Goal: Information Seeking & Learning: Learn about a topic

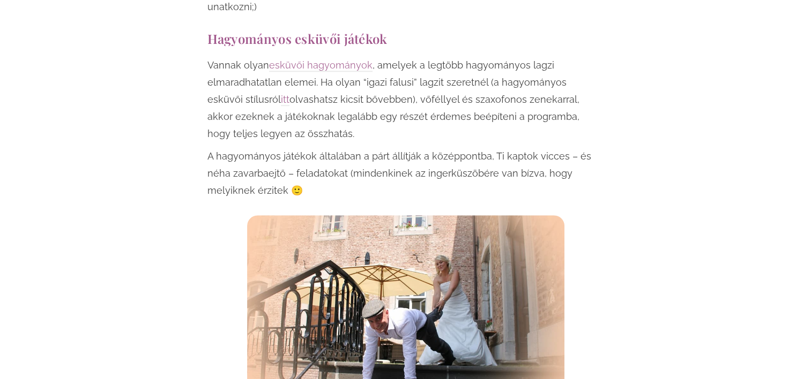
scroll to position [804, 0]
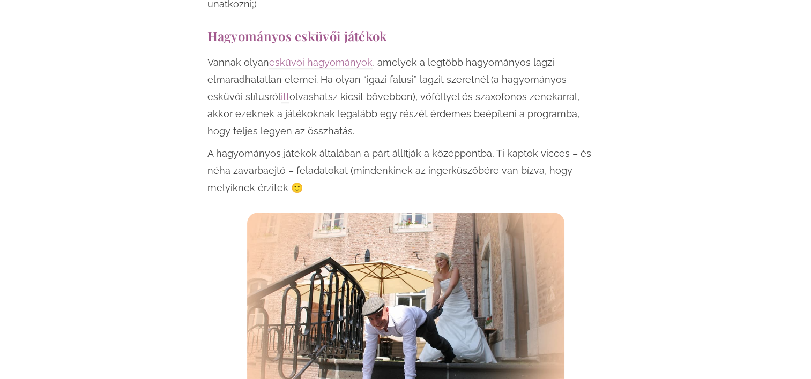
drag, startPoint x: 215, startPoint y: 77, endPoint x: 478, endPoint y: 108, distance: 264.9
click at [478, 108] on p "Vannak olyan esküvői hagyományok , amelyek a legtöbb hagyományos lagzi elmaradh…" at bounding box center [405, 97] width 396 height 86
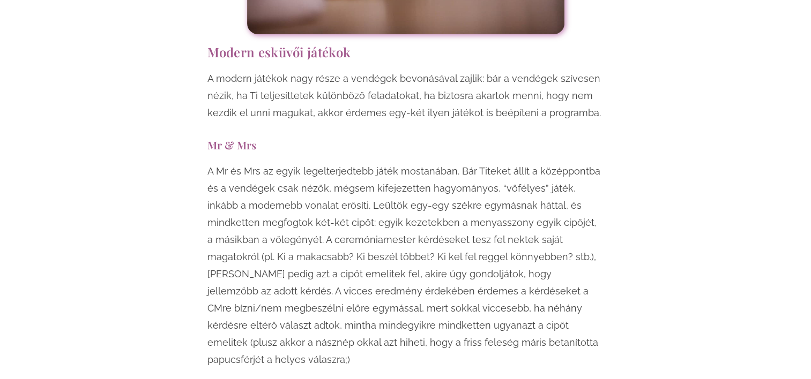
scroll to position [3911, 0]
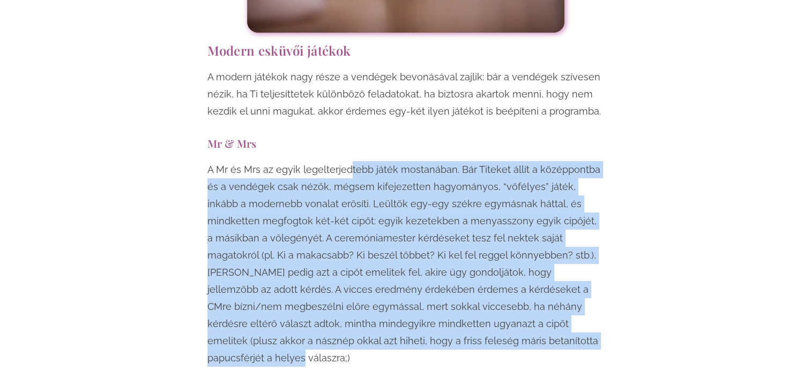
drag, startPoint x: 347, startPoint y: 96, endPoint x: 507, endPoint y: 274, distance: 239.7
click at [507, 274] on p "A Mr és Mrs az egyik legelterjedtebb játék mostanában. Bár Titeket állít a közé…" at bounding box center [405, 264] width 396 height 206
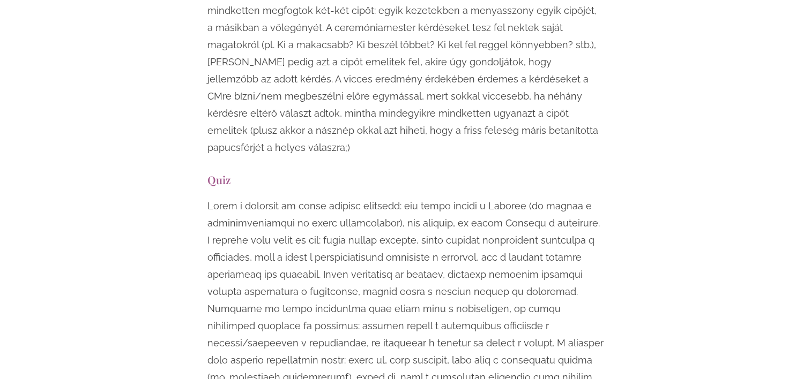
scroll to position [4125, 0]
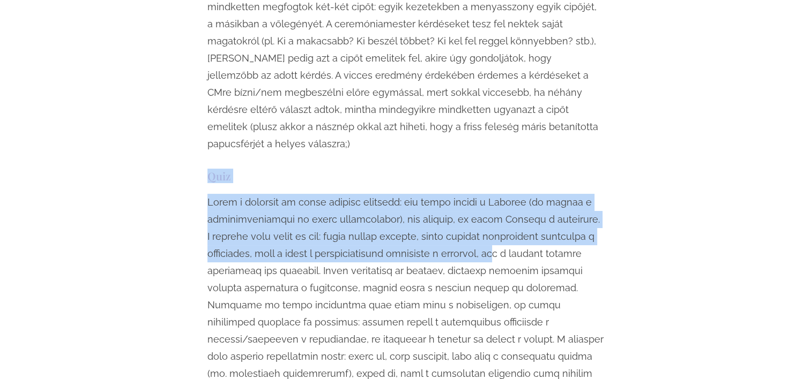
drag, startPoint x: 201, startPoint y: 93, endPoint x: 509, endPoint y: 163, distance: 315.3
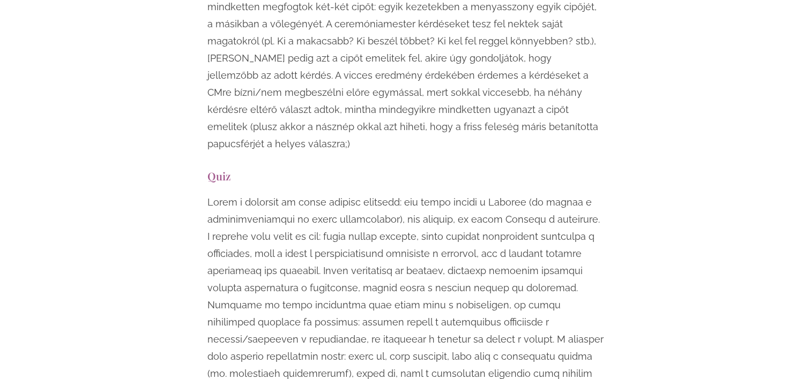
drag, startPoint x: 509, startPoint y: 163, endPoint x: 640, endPoint y: 253, distance: 158.7
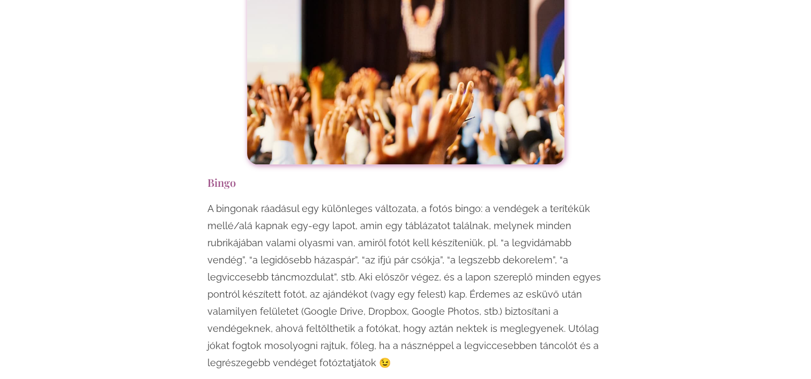
scroll to position [4607, 0]
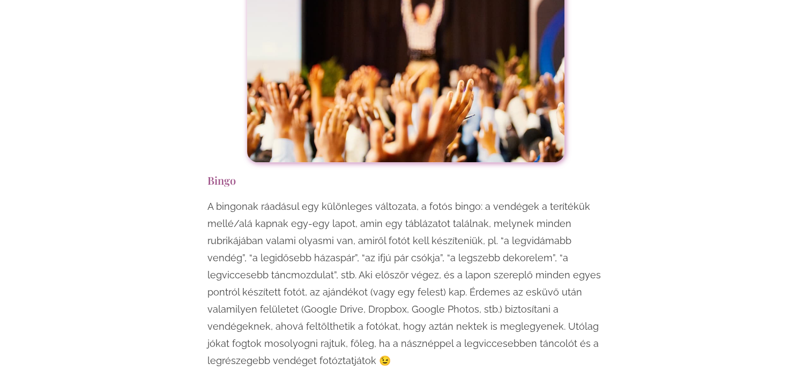
click at [657, 216] on div "Egy esküvő mindenképpen örömteli, jó hangulatú esemény, viszont ha szeretnéd, h…" at bounding box center [405, 329] width 627 height 8490
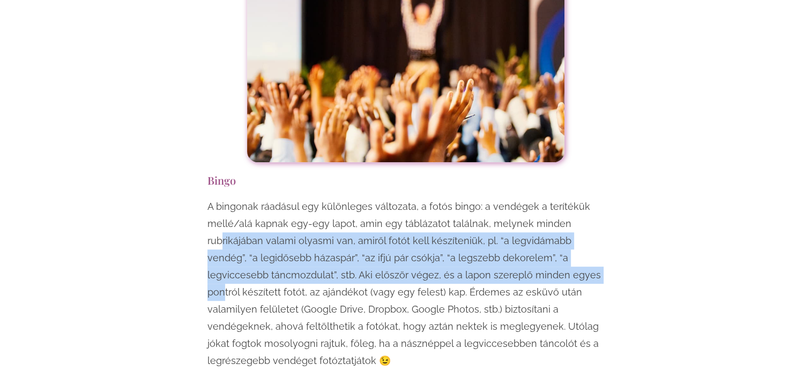
drag, startPoint x: 237, startPoint y: 139, endPoint x: 549, endPoint y: 167, distance: 313.1
click at [549, 198] on p "A bingonak ráadásul egy különleges változata, a fotós bingo: a vendégek a terít…" at bounding box center [405, 283] width 396 height 171
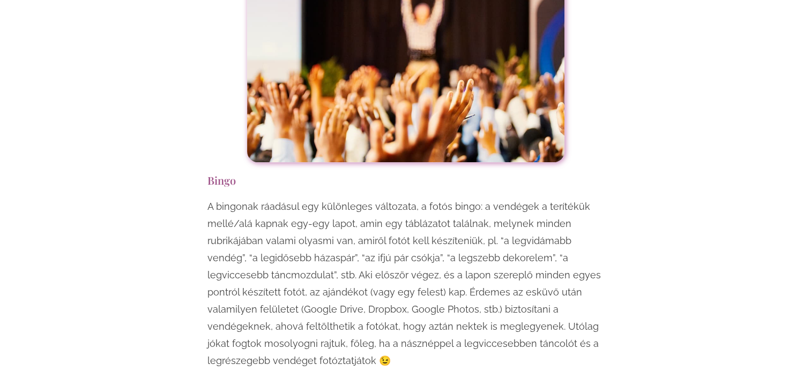
drag, startPoint x: 549, startPoint y: 167, endPoint x: 619, endPoint y: 242, distance: 103.1
click at [619, 242] on div "Egy esküvő mindenképpen örömteli, jó hangulatú esemény, viszont ha szeretnéd, h…" at bounding box center [405, 329] width 627 height 8490
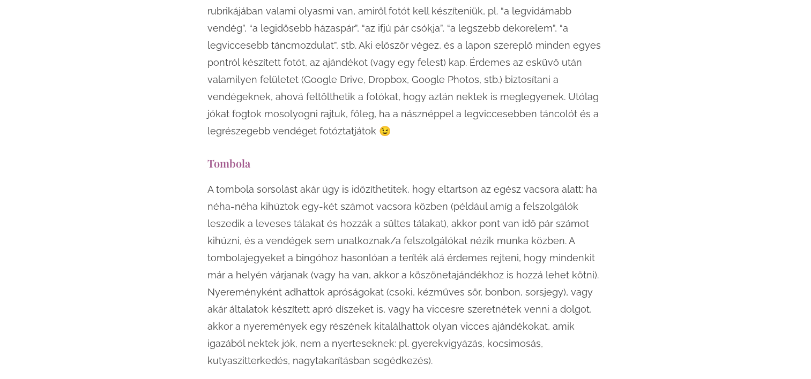
scroll to position [4875, 0]
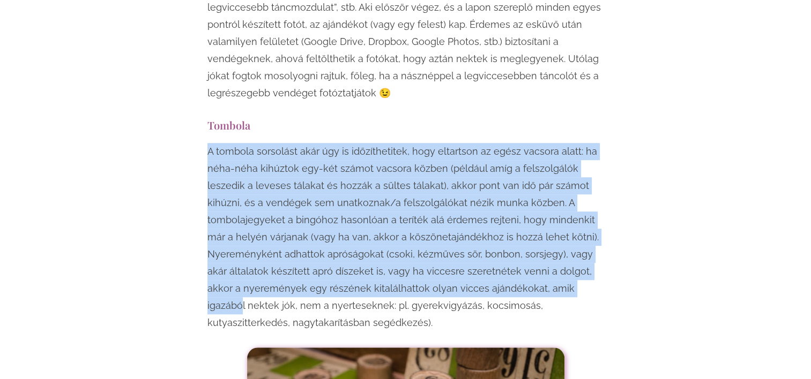
drag, startPoint x: 189, startPoint y: 49, endPoint x: 571, endPoint y: 190, distance: 407.1
click at [570, 190] on div "Egy esküvő mindenképpen örömteli, jó hangulatú esemény, viszont ha szeretnéd, h…" at bounding box center [405, 61] width 627 height 8490
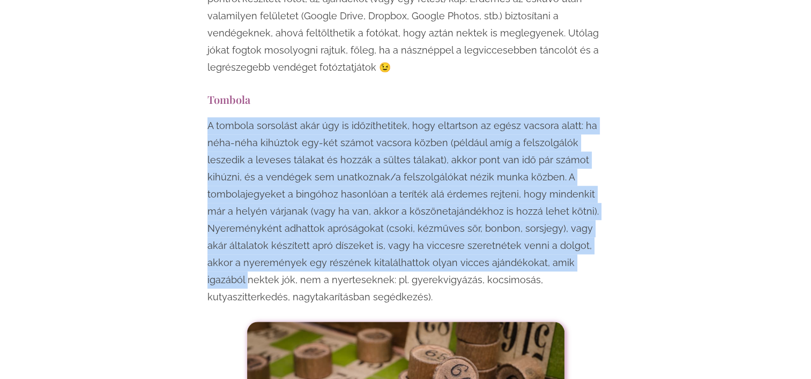
scroll to position [4982, 0]
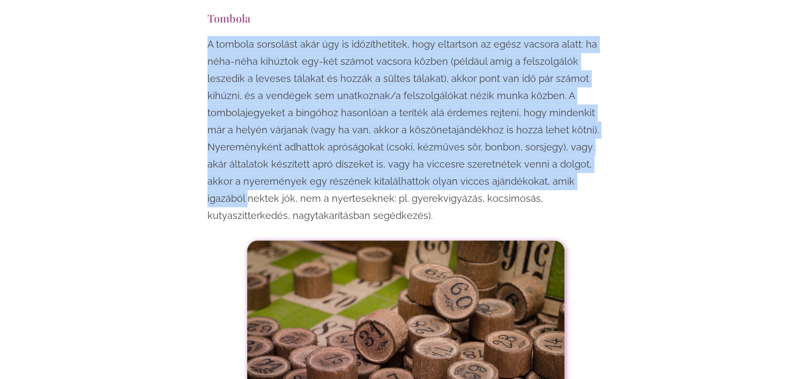
click at [475, 71] on p "A tombola sorsolást akár úgy is időzíthetitek, hogy eltartson az egész vacsora …" at bounding box center [405, 130] width 396 height 189
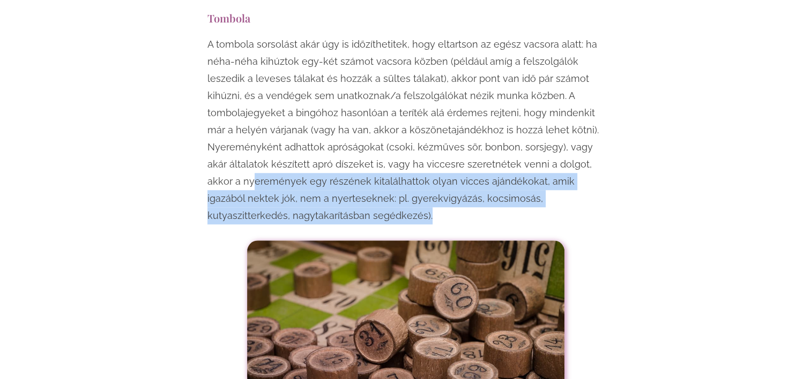
drag, startPoint x: 219, startPoint y: 81, endPoint x: 399, endPoint y: 111, distance: 182.4
click at [399, 111] on p "A tombola sorsolást akár úgy is időzíthetitek, hogy eltartson az egész vacsora …" at bounding box center [405, 130] width 396 height 189
drag, startPoint x: 399, startPoint y: 111, endPoint x: 349, endPoint y: 109, distance: 49.3
click at [349, 109] on p "A tombola sorsolást akár úgy is időzíthetitek, hogy eltartson az egész vacsora …" at bounding box center [405, 130] width 396 height 189
click at [354, 109] on p "A tombola sorsolást akár úgy is időzíthetitek, hogy eltartson az egész vacsora …" at bounding box center [405, 130] width 396 height 189
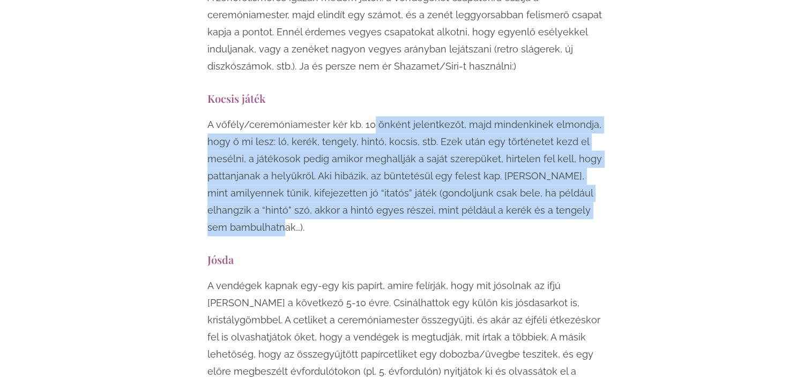
scroll to position [5518, 0]
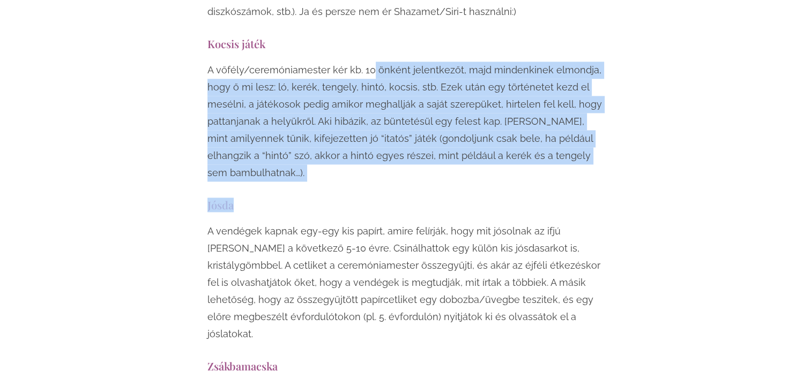
drag, startPoint x: 369, startPoint y: 81, endPoint x: 460, endPoint y: 111, distance: 95.9
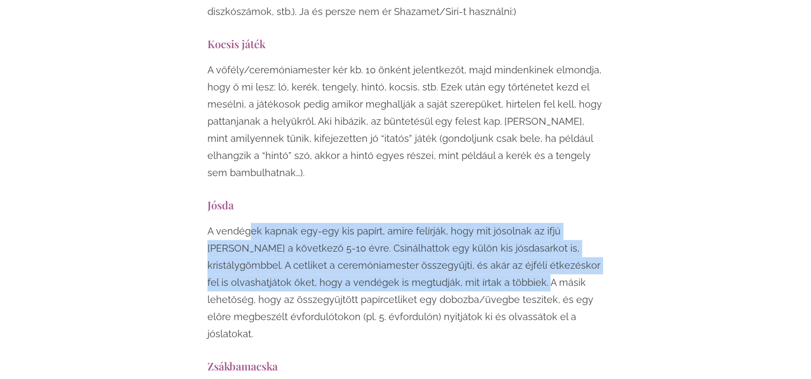
drag, startPoint x: 317, startPoint y: 136, endPoint x: 439, endPoint y: 182, distance: 130.5
click at [440, 223] on p "A vendégek kapnak egy-egy kis papírt, amire felírják, hogy mit jósolnak az ifjú…" at bounding box center [405, 283] width 396 height 120
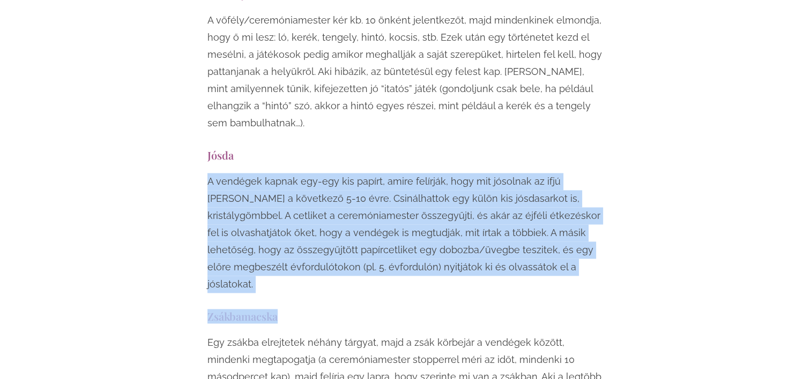
scroll to position [5572, 0]
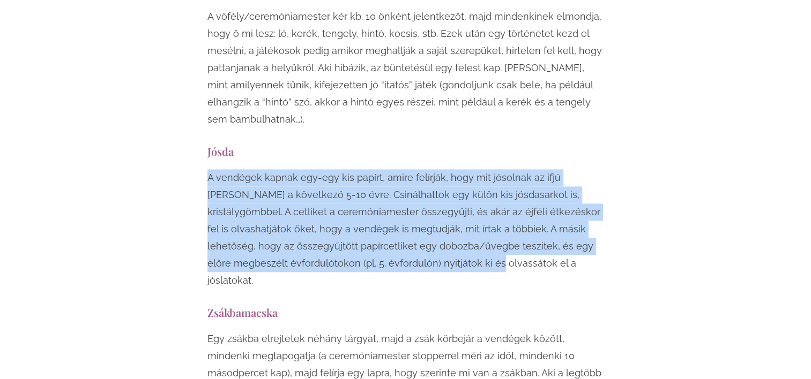
drag, startPoint x: 198, startPoint y: 129, endPoint x: 362, endPoint y: 167, distance: 168.3
copy p "A vendégek kapnak egy-egy kis papírt, amire felírják, hogy mit jósolnak az ifjú…"
click at [460, 169] on p "A vendégek kapnak egy-egy kis papírt, amire felírják, hogy mit jósolnak az ifjú…" at bounding box center [405, 229] width 396 height 120
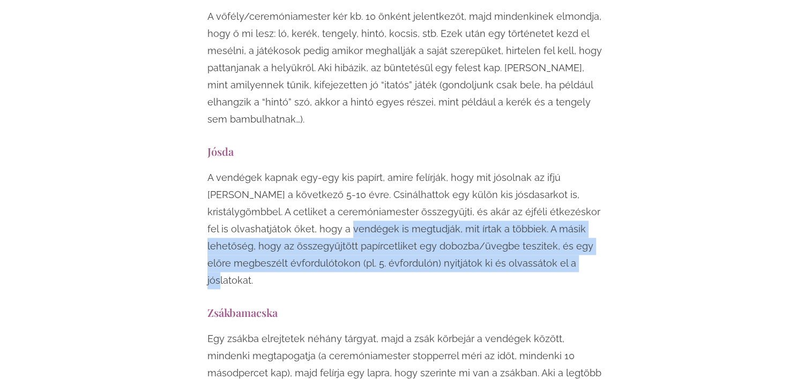
drag, startPoint x: 333, startPoint y: 157, endPoint x: 449, endPoint y: 180, distance: 118.5
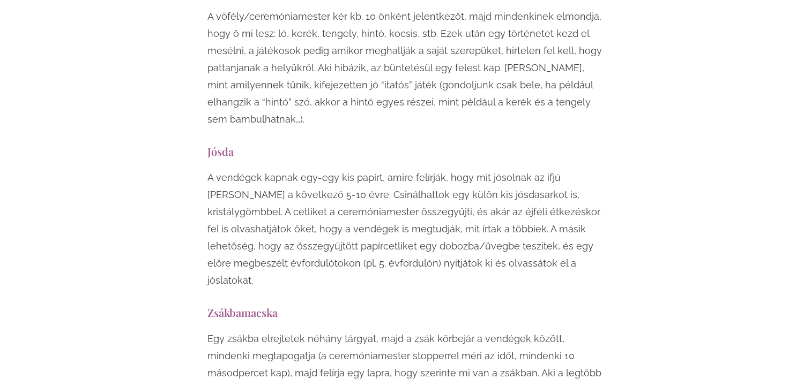
drag, startPoint x: 449, startPoint y: 180, endPoint x: 325, endPoint y: 182, distance: 124.8
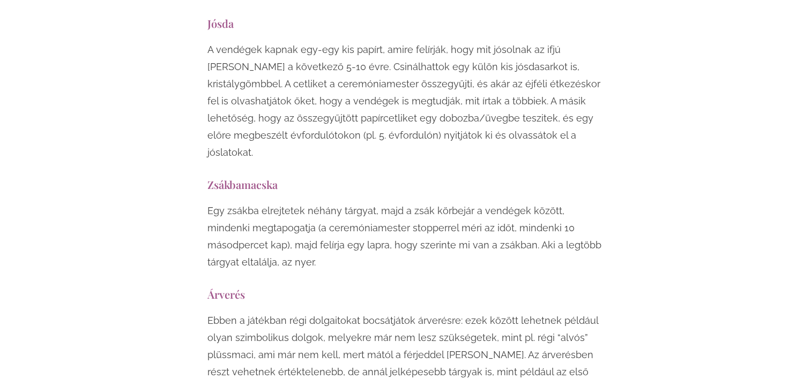
scroll to position [5732, 0]
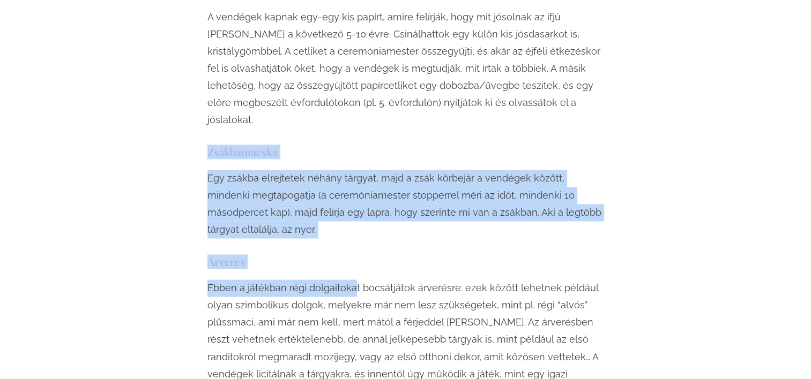
drag, startPoint x: 201, startPoint y: 34, endPoint x: 350, endPoint y: 159, distance: 194.7
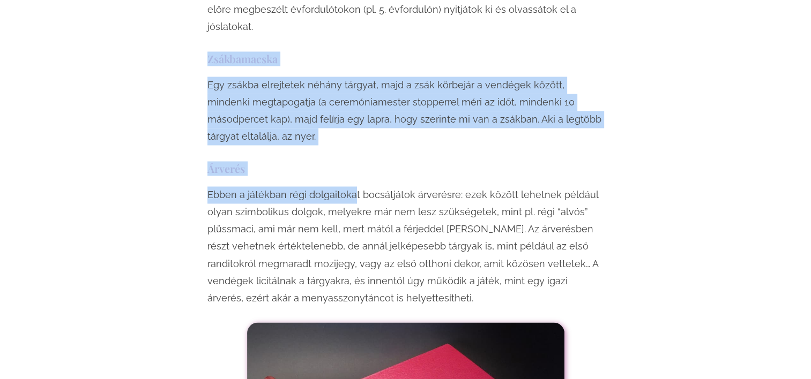
scroll to position [5839, 0]
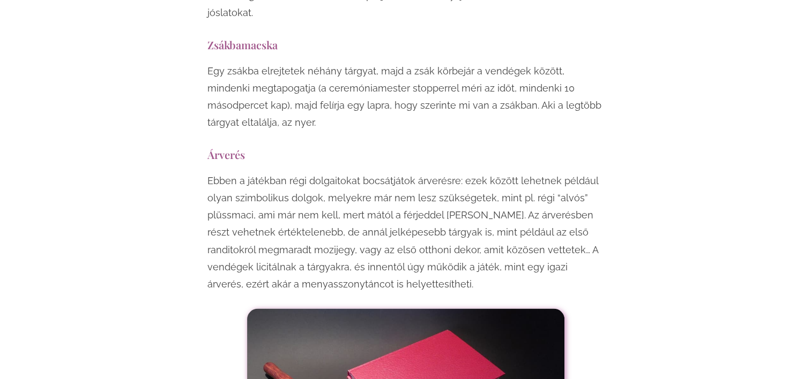
click at [253, 173] on p "Ebben a játékban régi dolgaitokat bocsátjátok árverésre: ezek között lehetnek p…" at bounding box center [405, 233] width 396 height 120
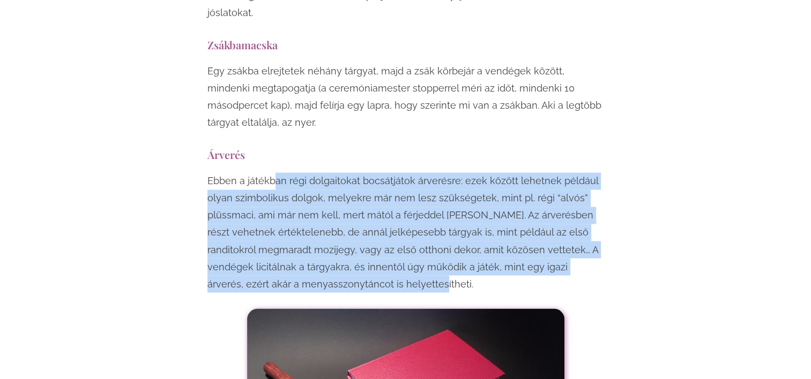
drag, startPoint x: 283, startPoint y: 54, endPoint x: 409, endPoint y: 161, distance: 165.7
click at [409, 173] on p "Ebben a játékban régi dolgaitokat bocsátjátok árverésre: ezek között lehetnek p…" at bounding box center [405, 233] width 396 height 120
drag, startPoint x: 409, startPoint y: 161, endPoint x: 587, endPoint y: 181, distance: 178.4
click at [546, 173] on p "Ebben a játékban régi dolgaitokat bocsátjátok árverésre: ezek között lehetnek p…" at bounding box center [405, 233] width 396 height 120
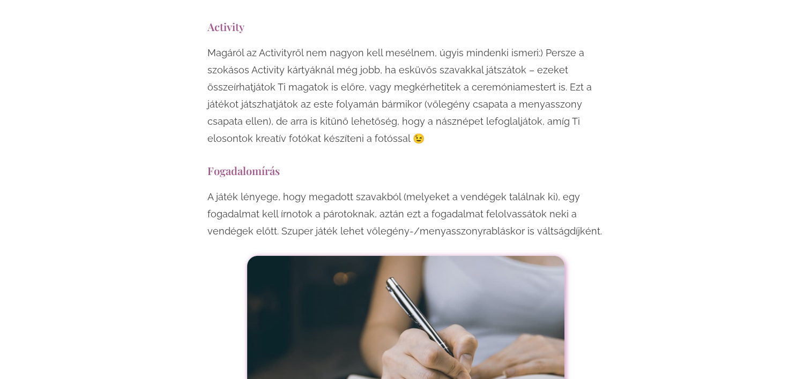
scroll to position [6590, 0]
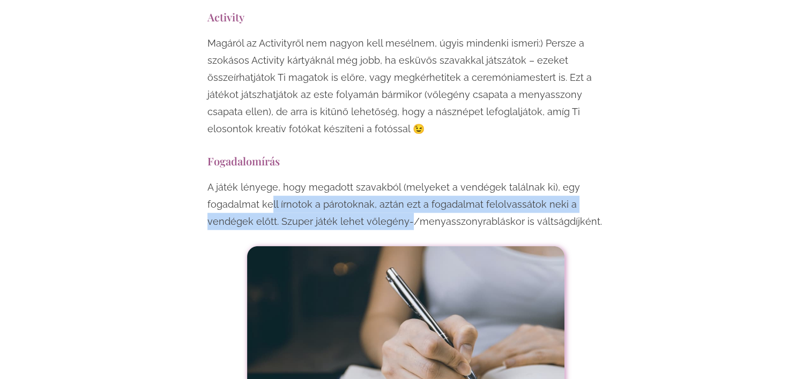
drag, startPoint x: 270, startPoint y: 84, endPoint x: 408, endPoint y: 93, distance: 138.6
click at [408, 179] on p "A játék lényege, hogy megadott szavakból (melyeket a vendégek találnak ki), egy…" at bounding box center [405, 204] width 396 height 51
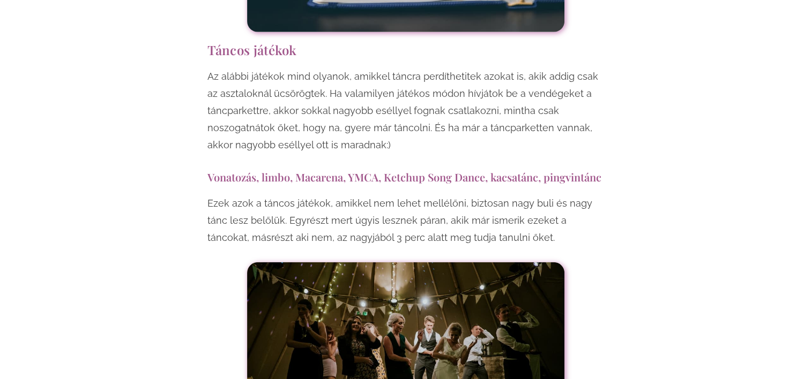
scroll to position [7018, 0]
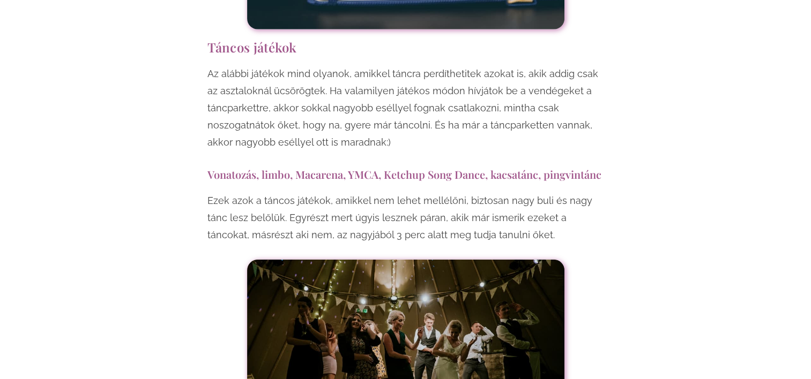
drag, startPoint x: 190, startPoint y: 49, endPoint x: 518, endPoint y: 117, distance: 335.4
drag, startPoint x: 518, startPoint y: 117, endPoint x: 596, endPoint y: 223, distance: 131.5
click at [596, 260] on div at bounding box center [405, 366] width 396 height 212
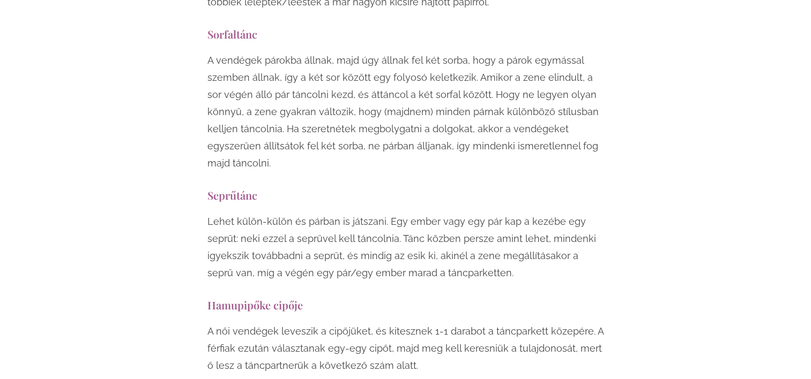
scroll to position [7768, 0]
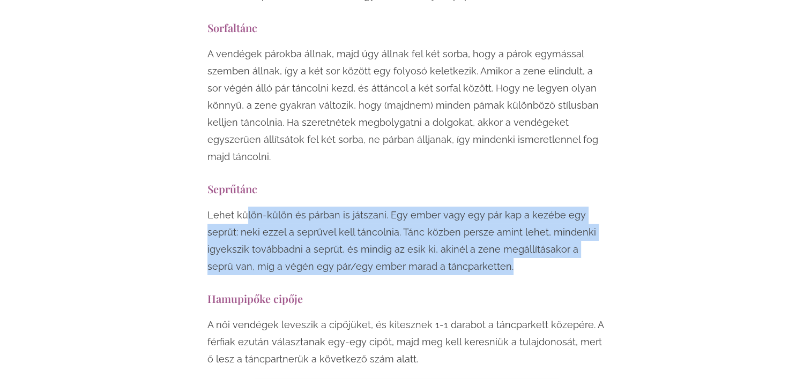
drag, startPoint x: 246, startPoint y: 88, endPoint x: 489, endPoint y: 140, distance: 247.8
click at [489, 207] on p "Lehet külön-külön és párban is játszani. Egy ember vagy egy pár kap a kezébe eg…" at bounding box center [405, 241] width 396 height 69
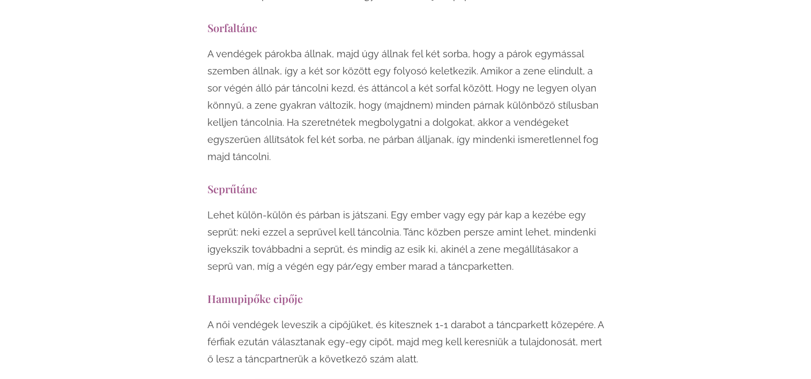
click at [391, 291] on h3 "Hamupipőke cipője" at bounding box center [405, 298] width 396 height 14
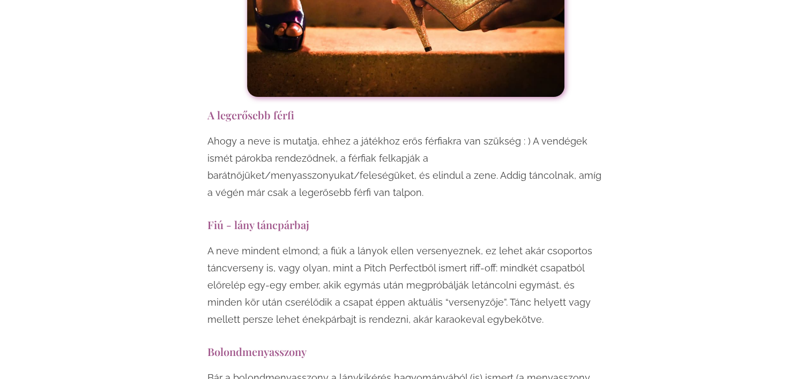
scroll to position [8250, 0]
